Goal: Task Accomplishment & Management: Complete application form

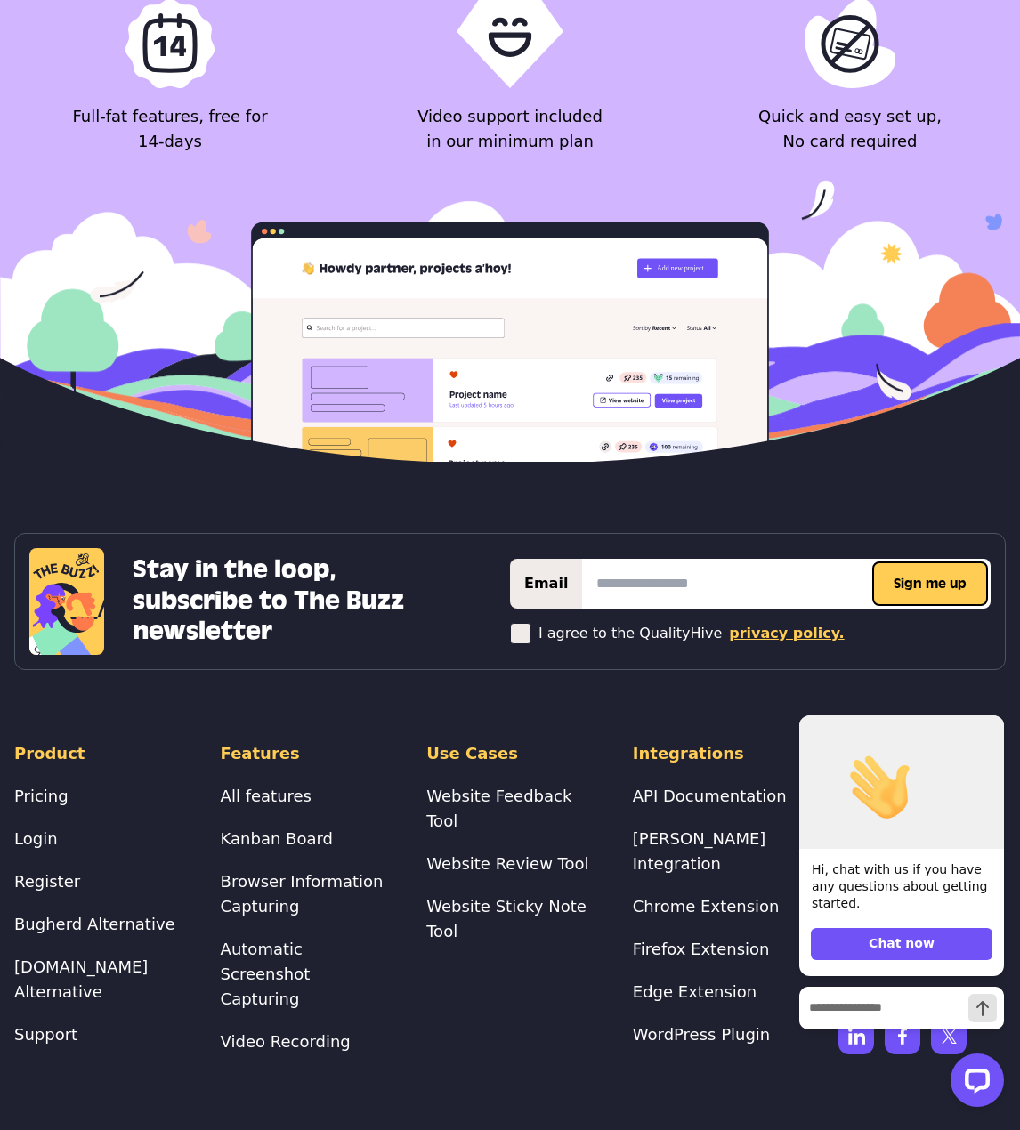
scroll to position [2325, 0]
